Goal: Task Accomplishment & Management: Manage account settings

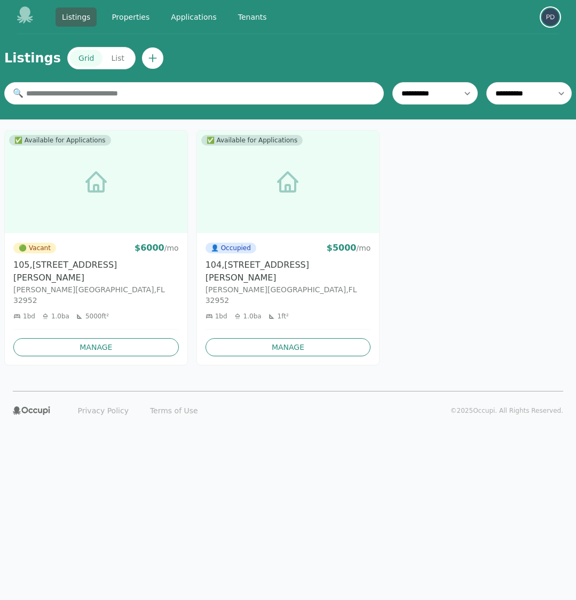
click at [549, 17] on img "button" at bounding box center [549, 17] width 17 height 17
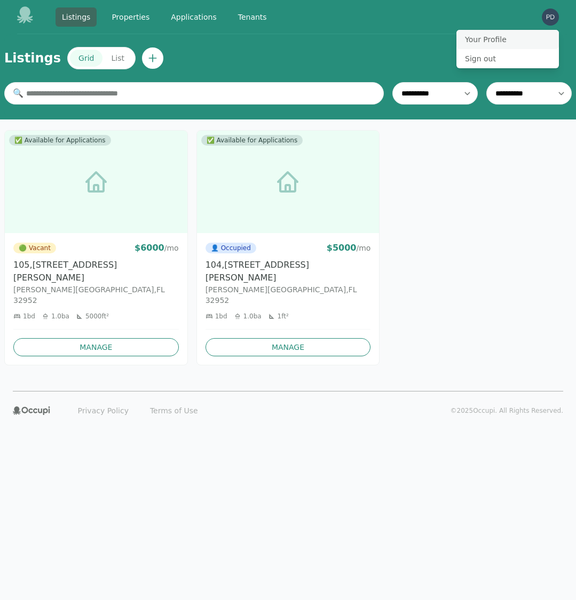
click at [493, 39] on button "Your Profile" at bounding box center [507, 39] width 102 height 19
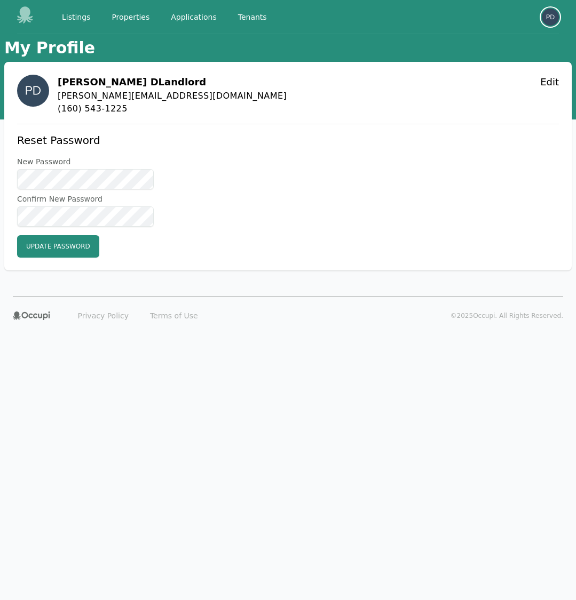
click at [553, 13] on img "button" at bounding box center [549, 17] width 17 height 17
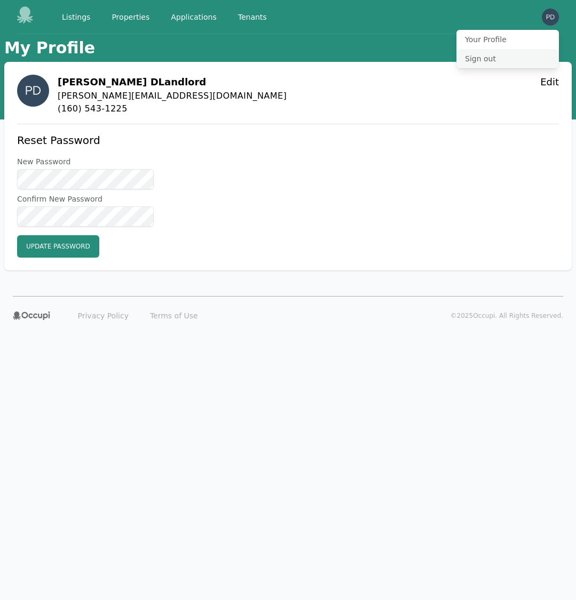
click at [493, 57] on button "Sign out" at bounding box center [507, 58] width 102 height 19
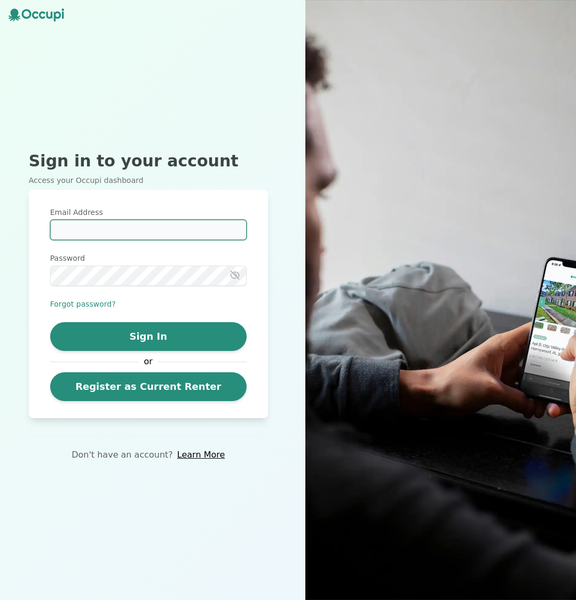
click at [171, 231] on input "Email Address" at bounding box center [148, 230] width 196 height 20
type input "**********"
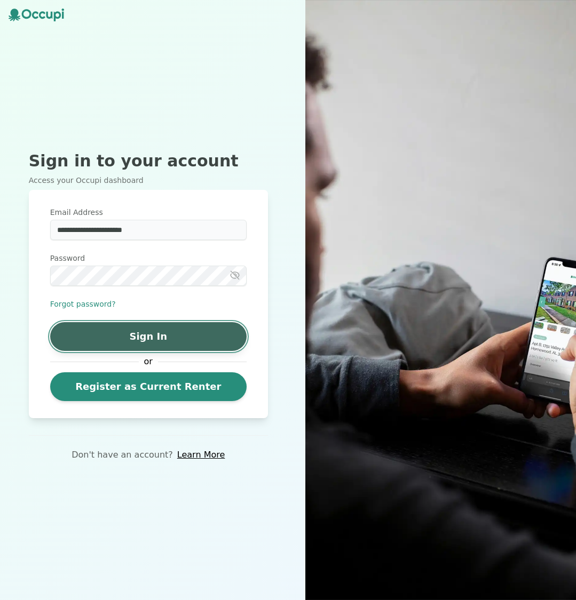
click at [157, 339] on button "Sign In" at bounding box center [148, 336] width 196 height 29
